Goal: Check status: Check status

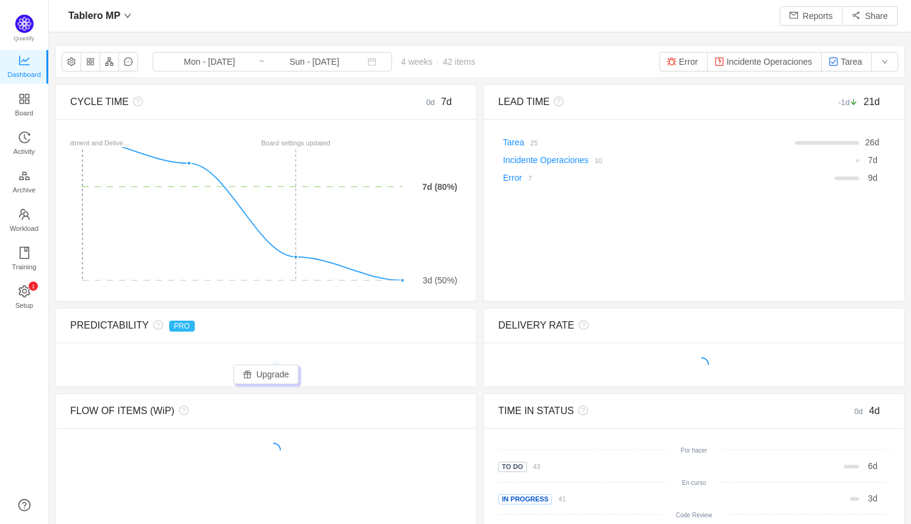
scroll to position [505, 834]
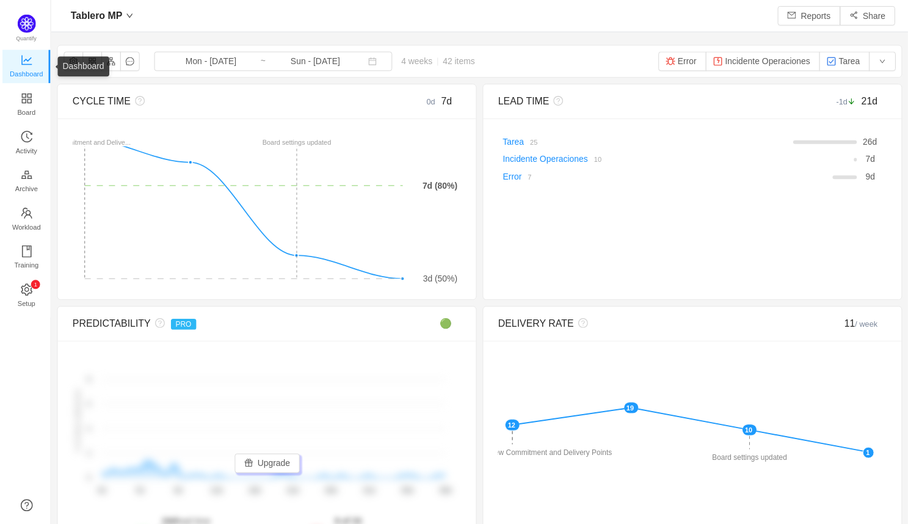
scroll to position [505, 834]
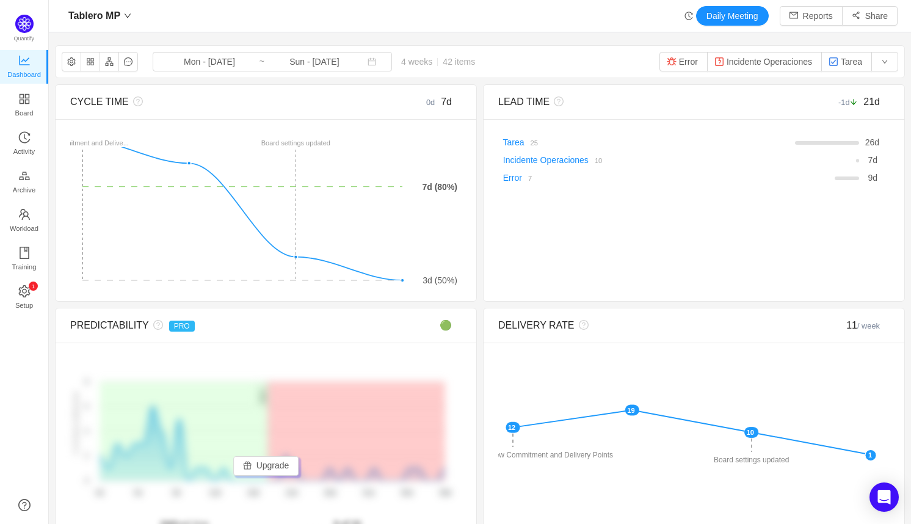
click at [392, 61] on span "4 weeks 42 items" at bounding box center [438, 62] width 92 height 10
click at [358, 63] on span "Mon - Sep 22, 2025 ~ Sun - Oct 19, 2025" at bounding box center [272, 62] width 239 height 20
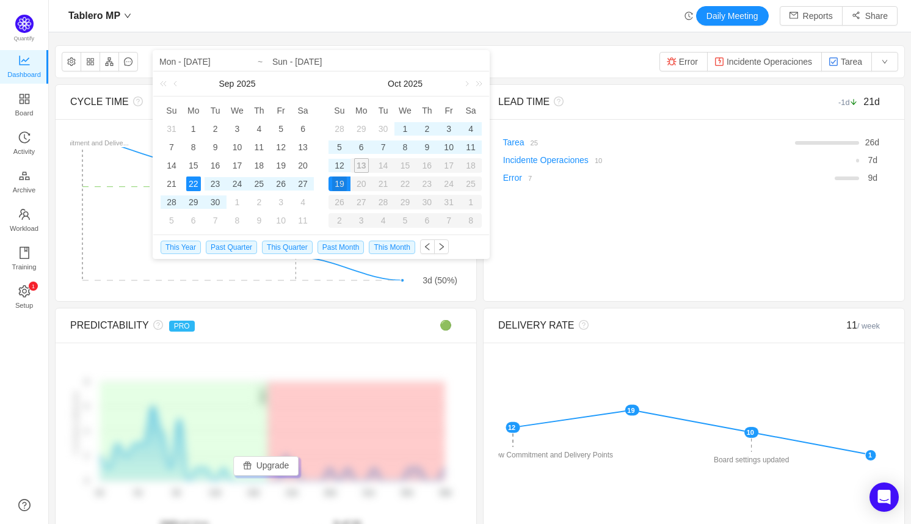
click at [399, 0] on div "Tablero MP Daily Meeting Reports Share" at bounding box center [480, 16] width 862 height 32
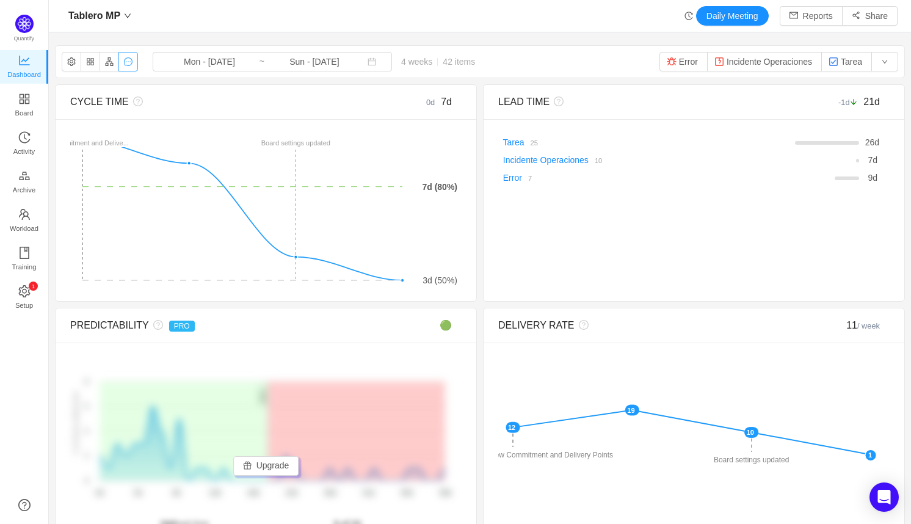
click at [125, 63] on button "button" at bounding box center [128, 62] width 20 height 20
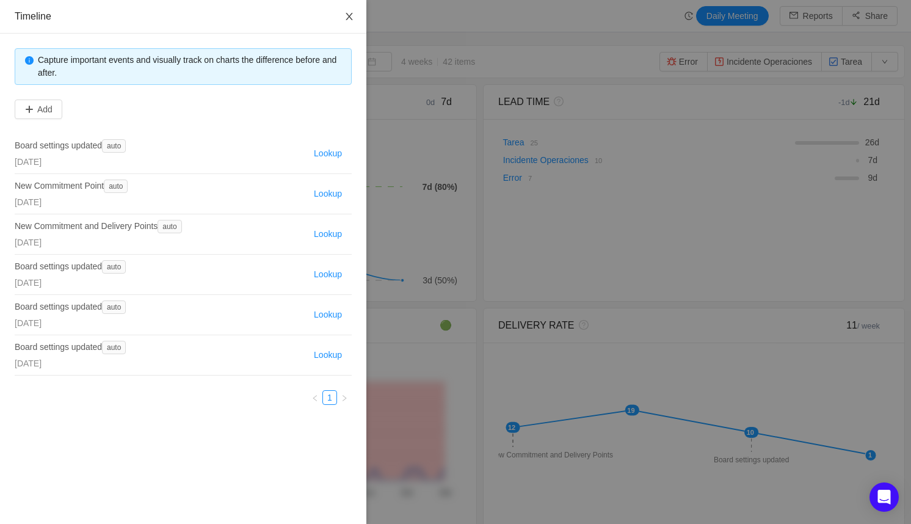
click at [348, 23] on button "Close" at bounding box center [349, 17] width 34 height 34
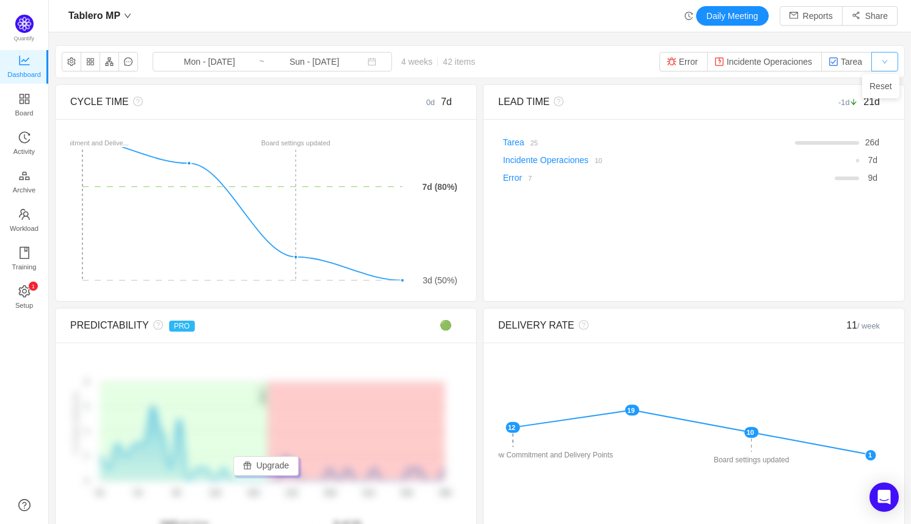
click at [888, 61] on button "button" at bounding box center [884, 62] width 27 height 20
click at [502, 60] on div "Tablero MP Mon - Sep 22, 2025 ~ Sun - Oct 19, 2025 4 weeks 42 items Error Incid…" at bounding box center [480, 62] width 848 height 32
click at [90, 62] on button "button" at bounding box center [91, 62] width 20 height 20
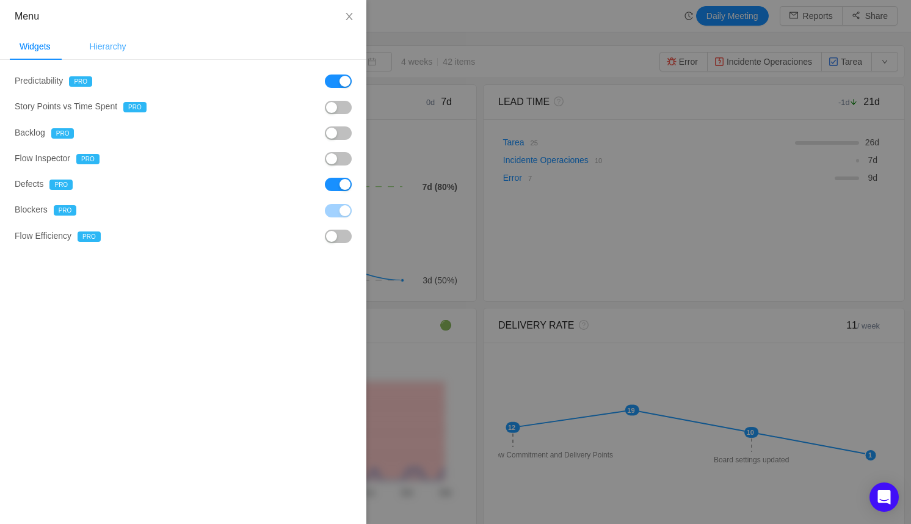
click at [102, 54] on div "Hierarchy" at bounding box center [108, 46] width 56 height 27
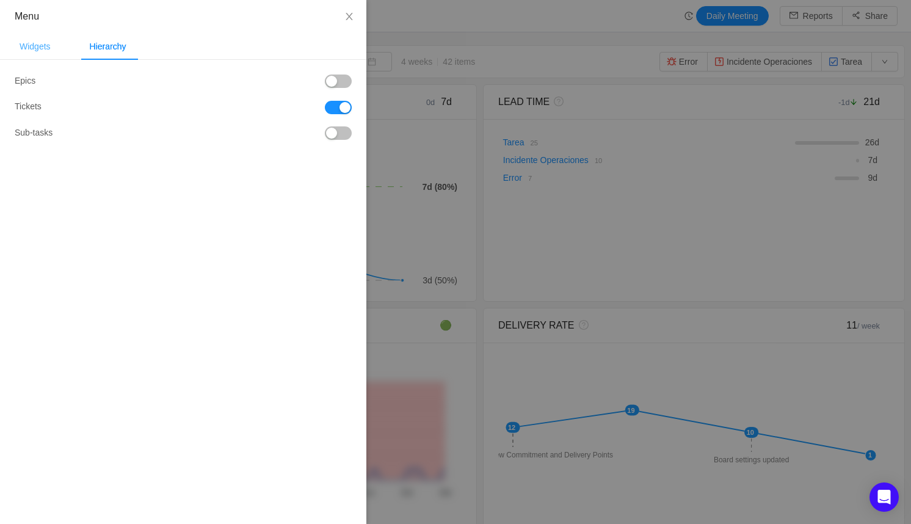
click at [54, 50] on div "Widgets" at bounding box center [35, 46] width 51 height 27
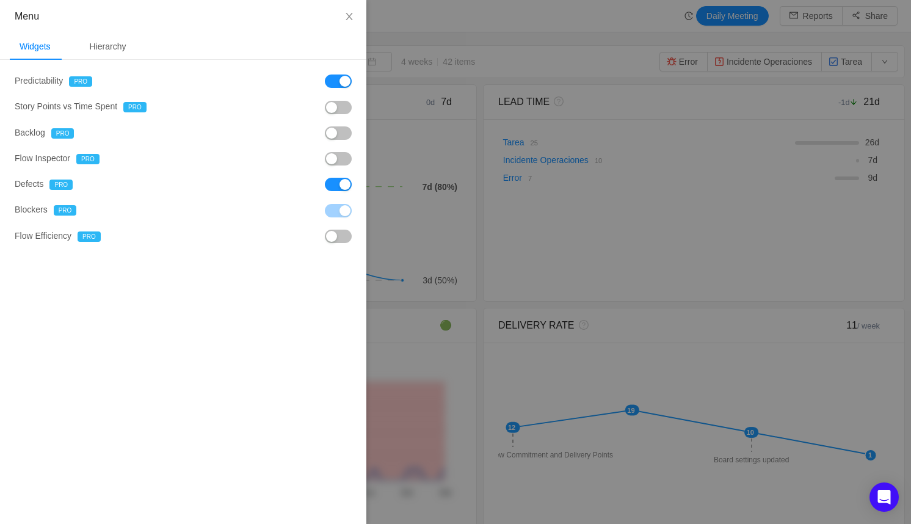
click at [464, 20] on div at bounding box center [455, 262] width 911 height 524
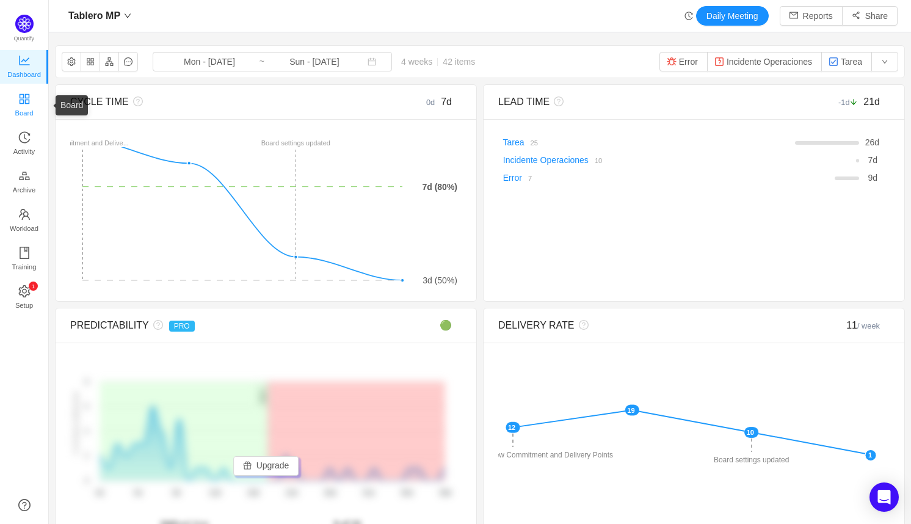
click at [24, 106] on span "Board" at bounding box center [24, 113] width 18 height 24
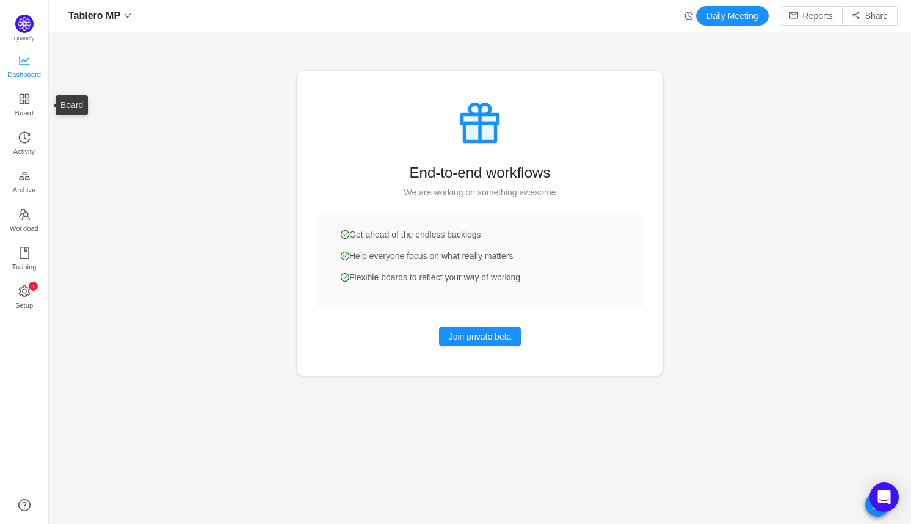
click at [24, 71] on span "Dashboard" at bounding box center [24, 74] width 34 height 24
